Goal: Information Seeking & Learning: Learn about a topic

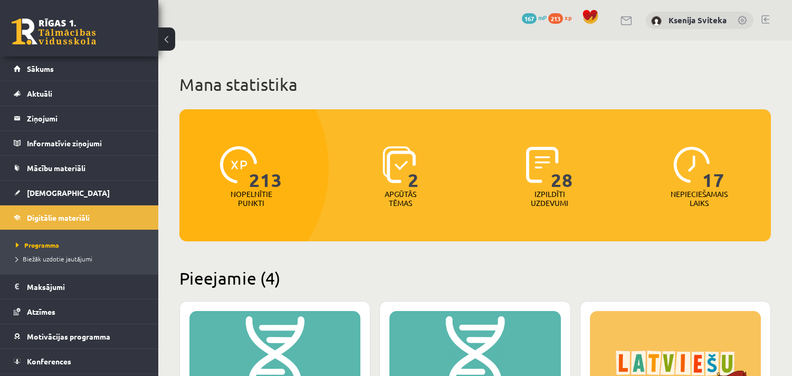
scroll to position [293, 0]
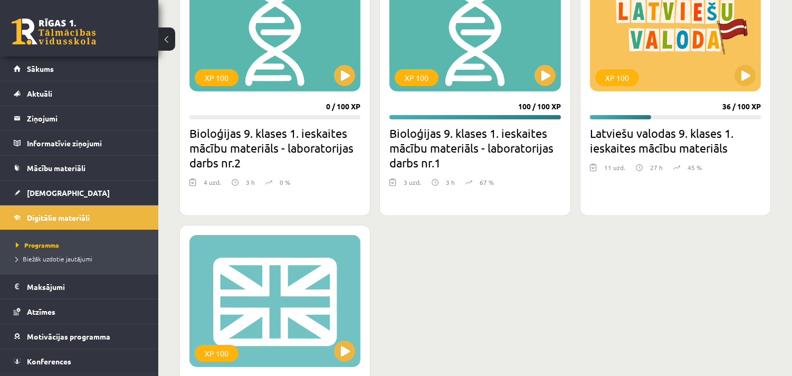
scroll to position [410, 0]
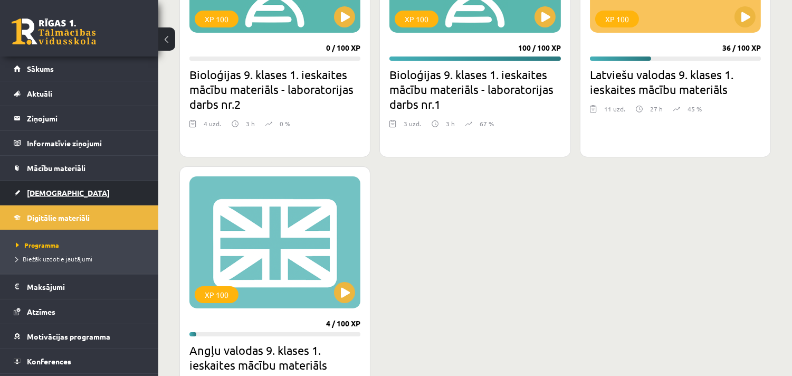
click at [31, 192] on span "[DEMOGRAPHIC_DATA]" at bounding box center [68, 192] width 83 height 9
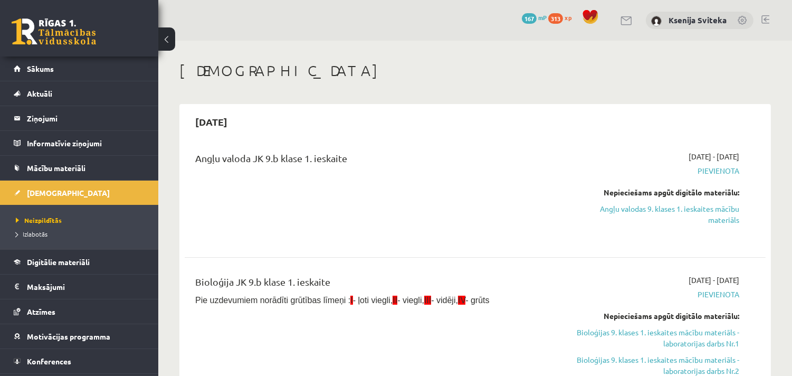
scroll to position [59, 0]
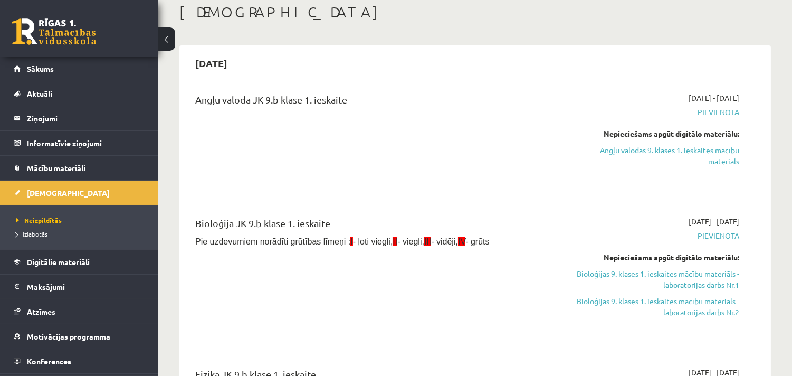
click at [709, 230] on span "Pievienota" at bounding box center [653, 235] width 171 height 11
click at [718, 235] on span "Pievienota" at bounding box center [653, 235] width 171 height 11
click at [35, 192] on span "[DEMOGRAPHIC_DATA]" at bounding box center [68, 192] width 83 height 9
click at [51, 262] on span "Digitālie materiāli" at bounding box center [58, 261] width 63 height 9
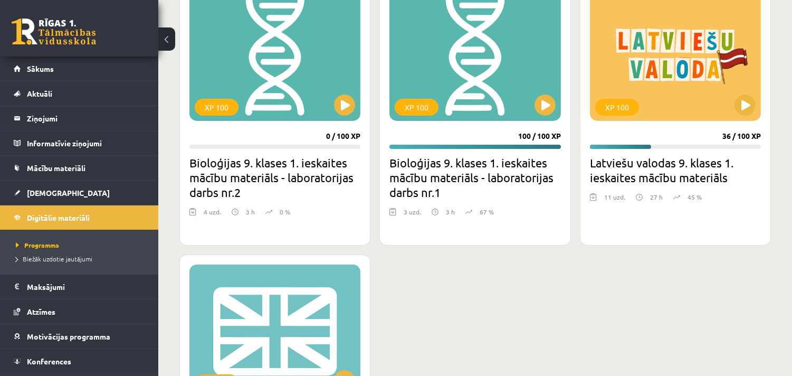
scroll to position [293, 0]
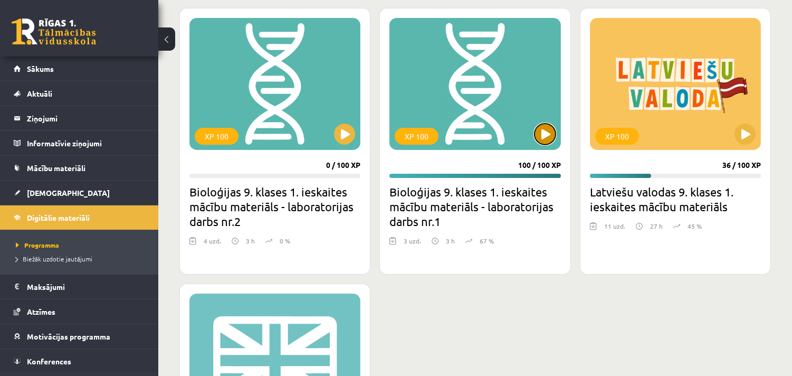
click at [541, 136] on button at bounding box center [545, 133] width 21 height 21
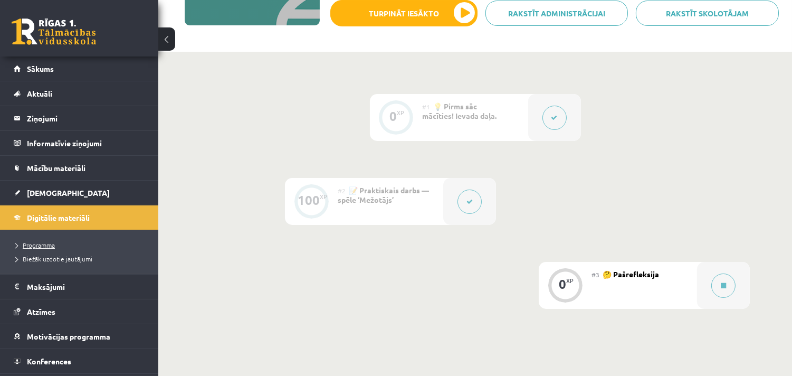
scroll to position [22, 0]
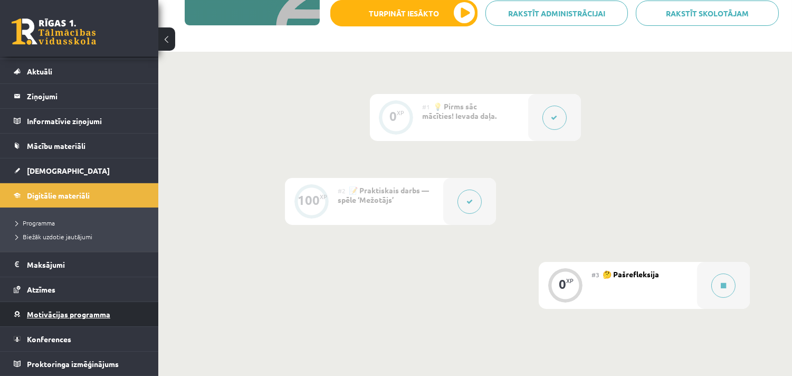
click at [68, 310] on span "Motivācijas programma" at bounding box center [68, 313] width 83 height 9
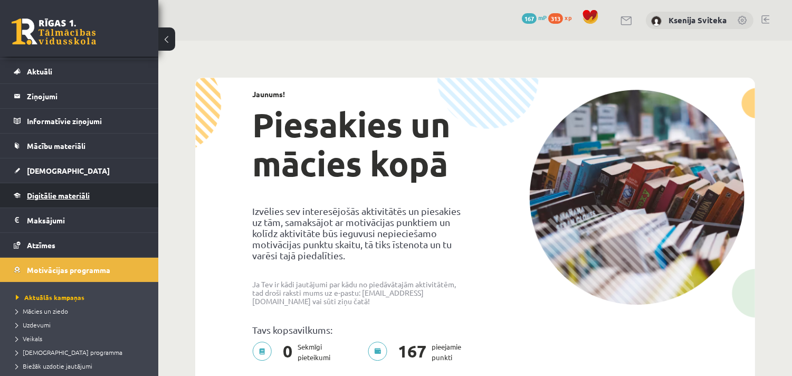
click at [49, 194] on span "Digitālie materiāli" at bounding box center [58, 194] width 63 height 9
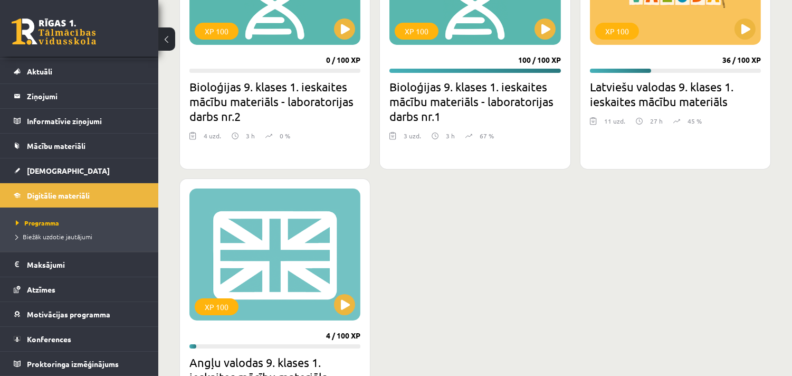
scroll to position [351, 0]
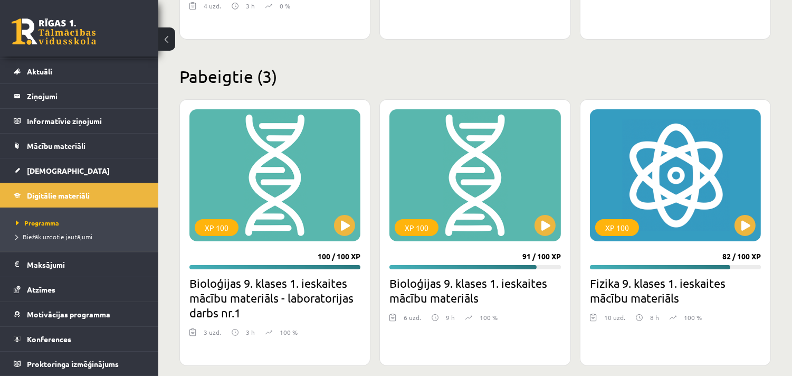
scroll to position [539, 0]
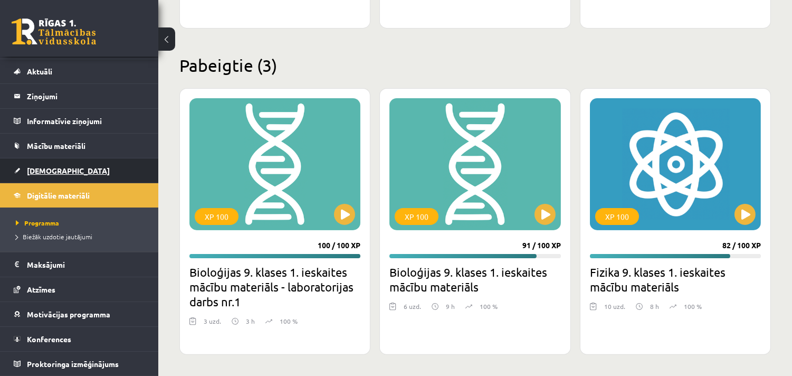
click at [41, 170] on span "[DEMOGRAPHIC_DATA]" at bounding box center [68, 170] width 83 height 9
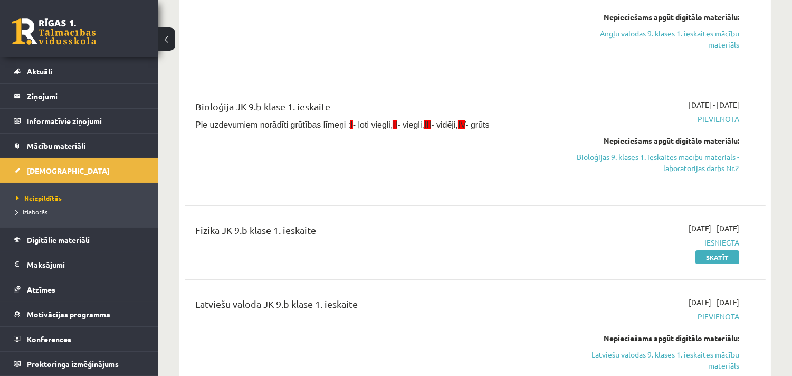
scroll to position [176, 0]
click at [51, 240] on span "Digitālie materiāli" at bounding box center [58, 239] width 63 height 9
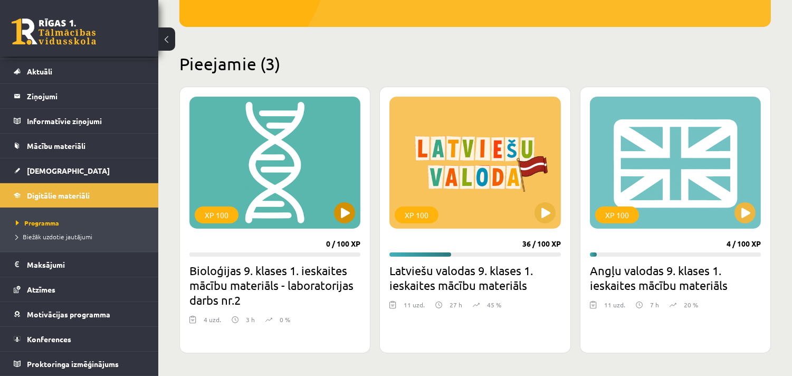
scroll to position [234, 0]
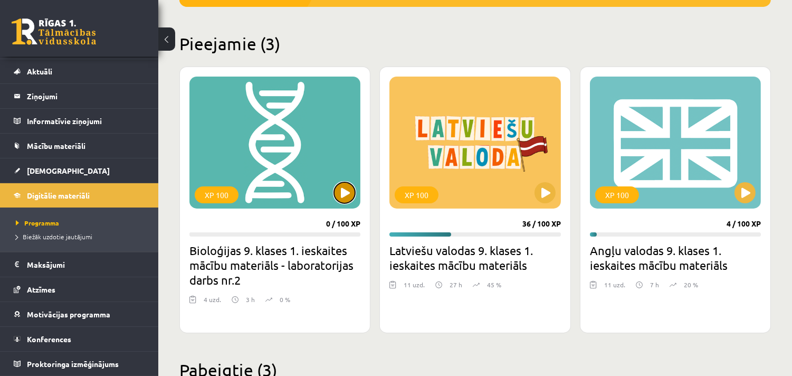
click at [342, 192] on button at bounding box center [344, 192] width 21 height 21
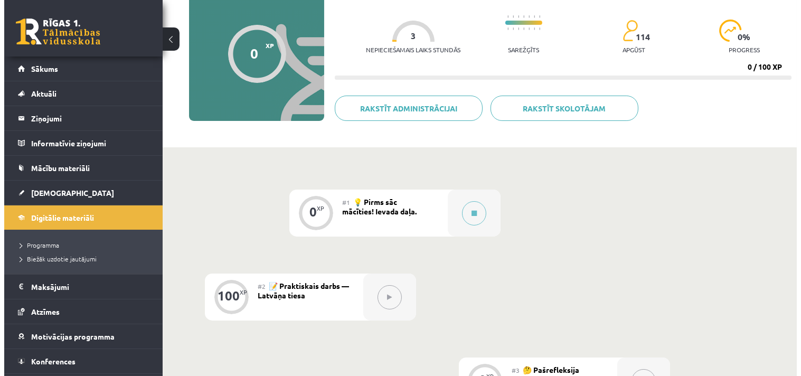
scroll to position [117, 0]
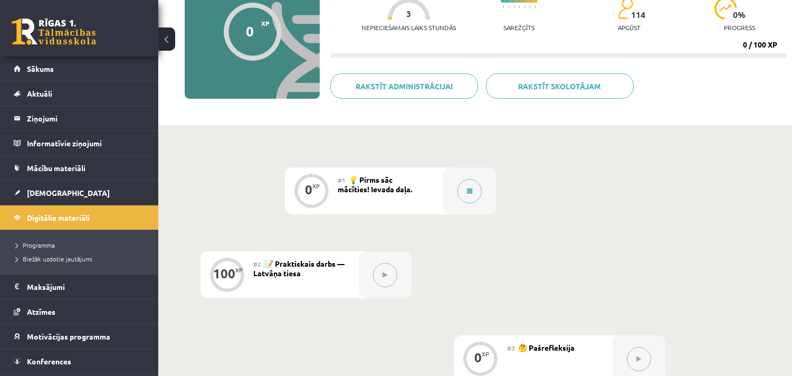
click at [386, 272] on icon at bounding box center [385, 275] width 5 height 6
click at [468, 194] on button at bounding box center [470, 191] width 24 height 24
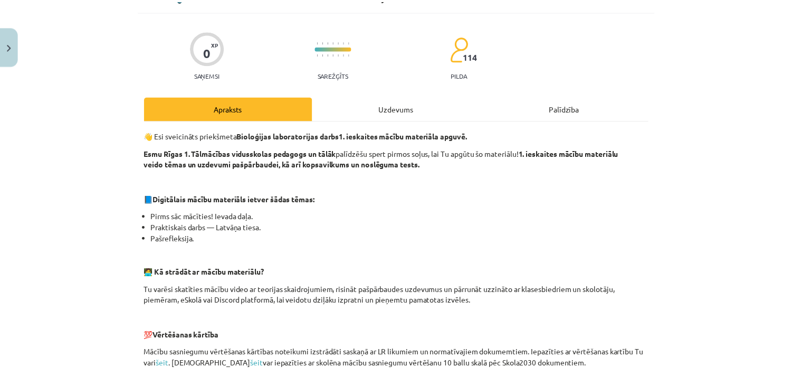
scroll to position [0, 0]
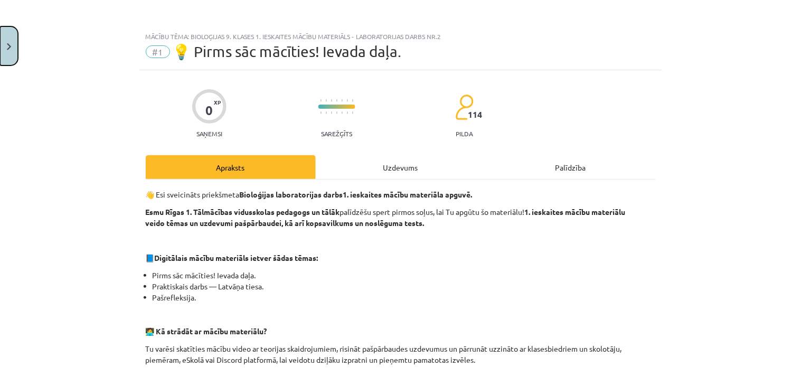
click at [7, 46] on img "Close" at bounding box center [9, 46] width 4 height 7
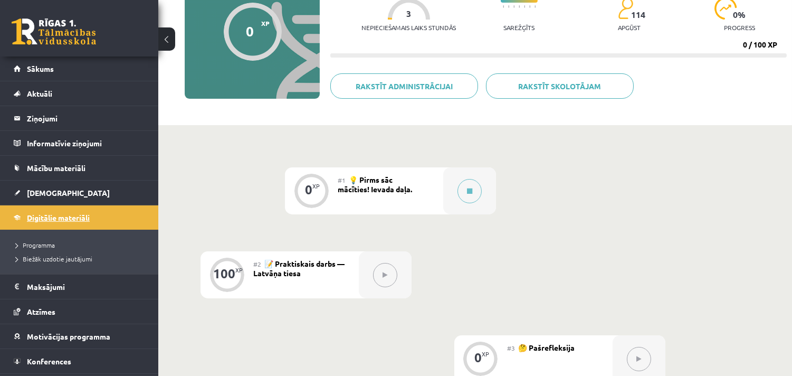
click at [59, 220] on span "Digitālie materiāli" at bounding box center [58, 217] width 63 height 9
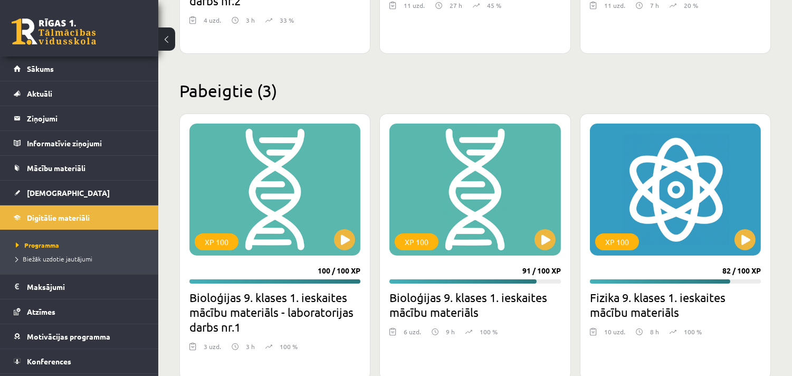
scroll to position [528, 0]
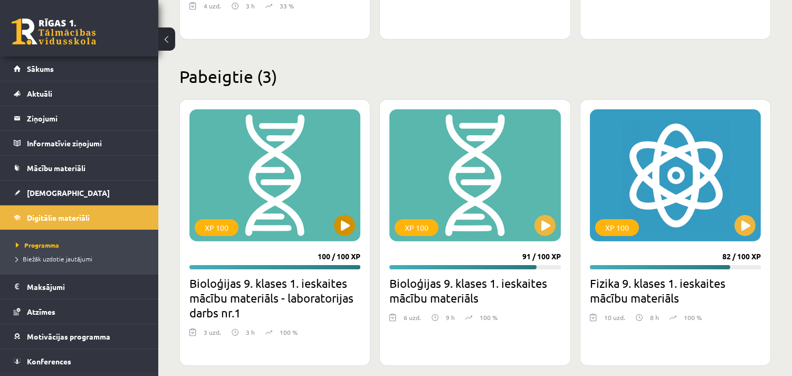
click at [298, 198] on div "XP 100" at bounding box center [274, 175] width 171 height 132
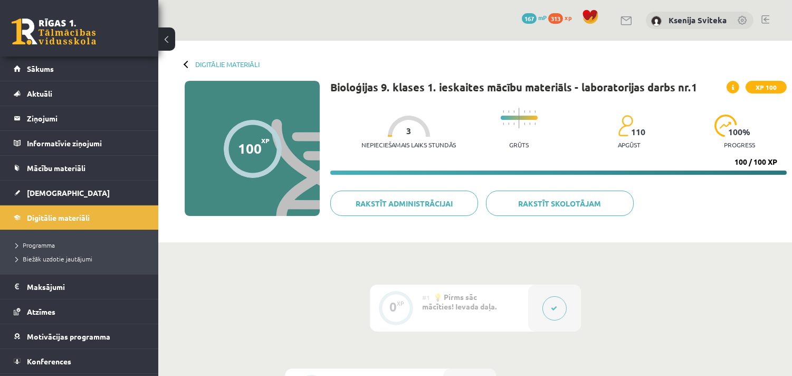
click at [518, 119] on progress at bounding box center [519, 118] width 37 height 4
click at [521, 117] on progress at bounding box center [519, 118] width 37 height 4
drag, startPoint x: 510, startPoint y: 118, endPoint x: 520, endPoint y: 119, distance: 10.1
click at [520, 119] on progress at bounding box center [519, 118] width 37 height 4
click at [38, 217] on span "Digitālie materiāli" at bounding box center [58, 217] width 63 height 9
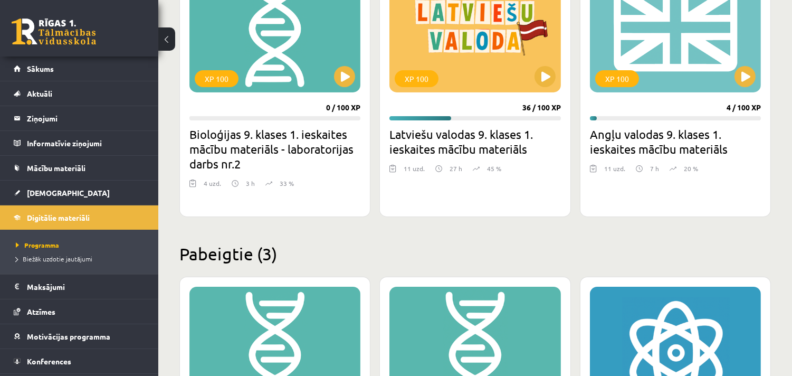
scroll to position [351, 0]
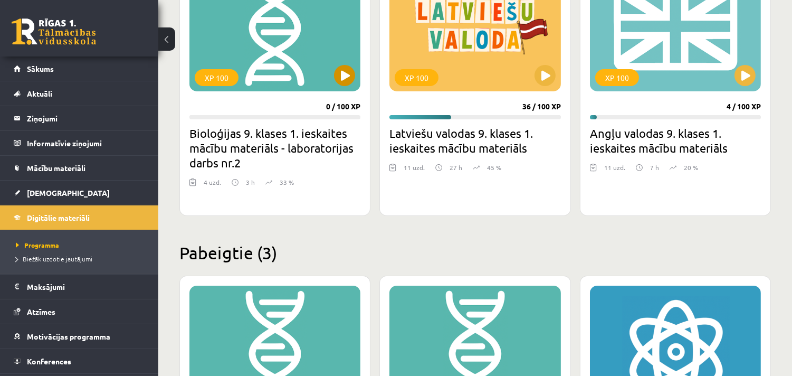
click at [296, 57] on div "XP 100" at bounding box center [274, 25] width 171 height 132
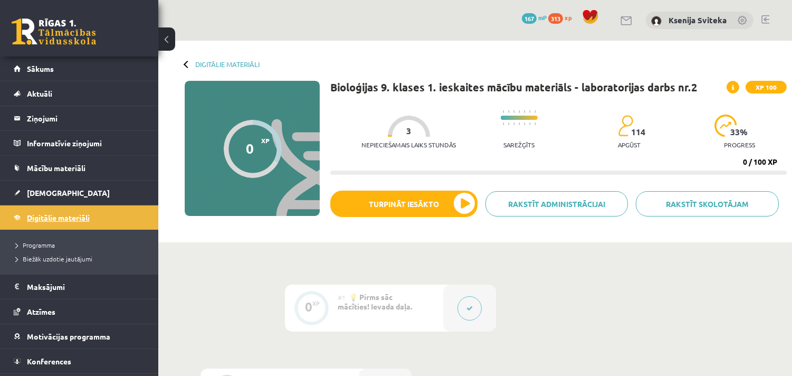
click at [49, 218] on span "Digitālie materiāli" at bounding box center [58, 217] width 63 height 9
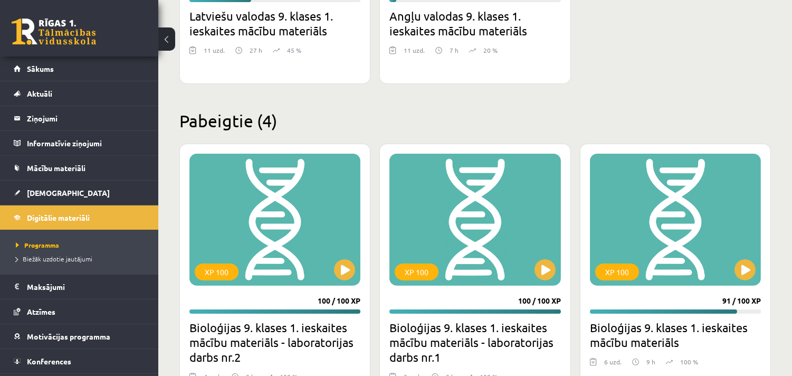
scroll to position [176, 0]
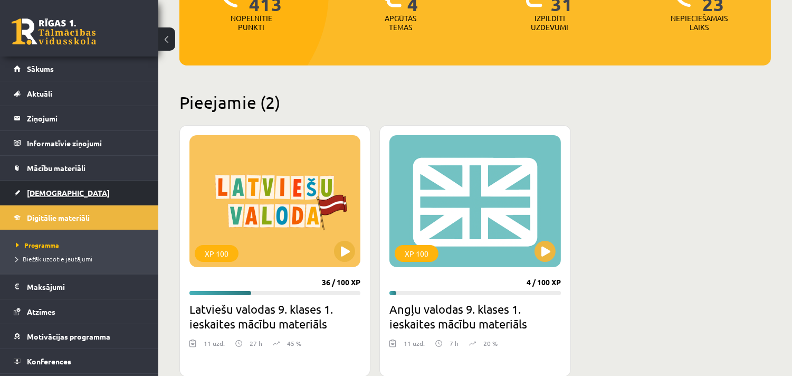
click at [27, 188] on span "[DEMOGRAPHIC_DATA]" at bounding box center [68, 192] width 83 height 9
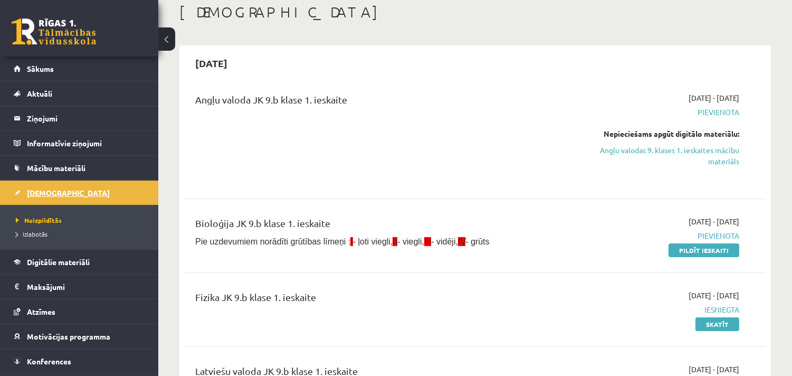
scroll to position [22, 0]
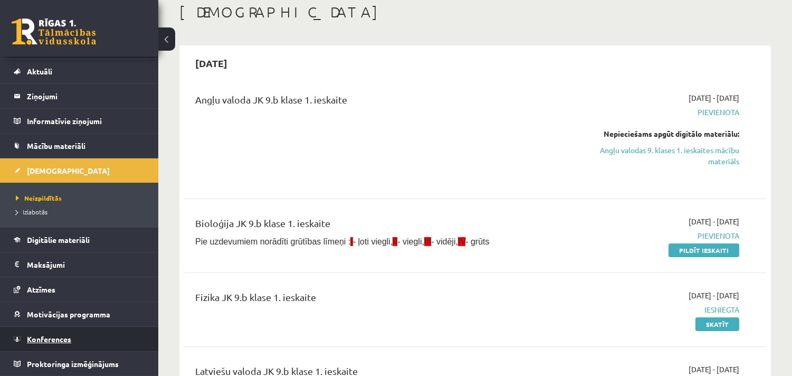
click at [48, 331] on link "Konferences" at bounding box center [79, 339] width 131 height 24
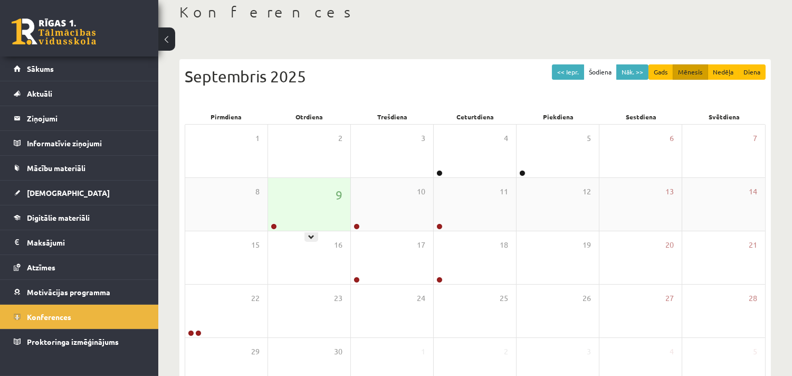
click at [279, 224] on div "9" at bounding box center [309, 204] width 82 height 53
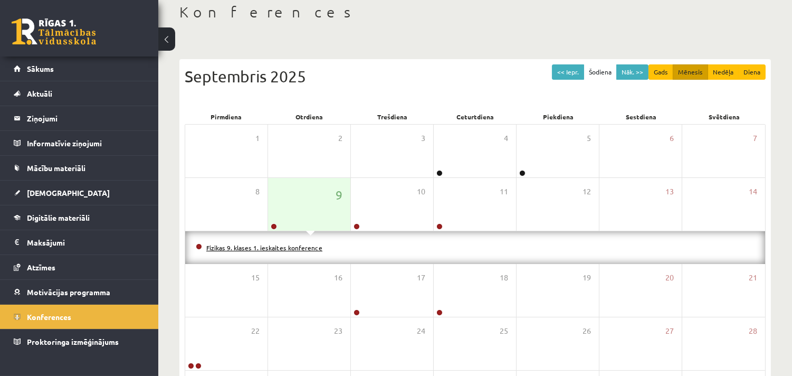
click at [268, 246] on link "Fizikas 9. klases 1. ieskaites konference" at bounding box center [264, 247] width 116 height 8
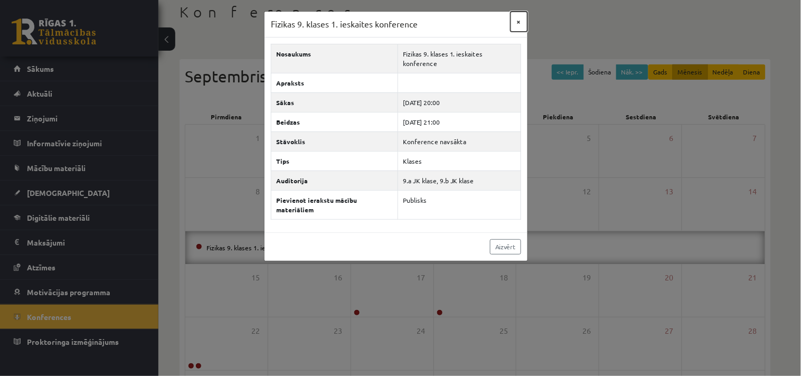
click at [519, 21] on button "×" at bounding box center [518, 22] width 17 height 20
